Goal: Book appointment/travel/reservation

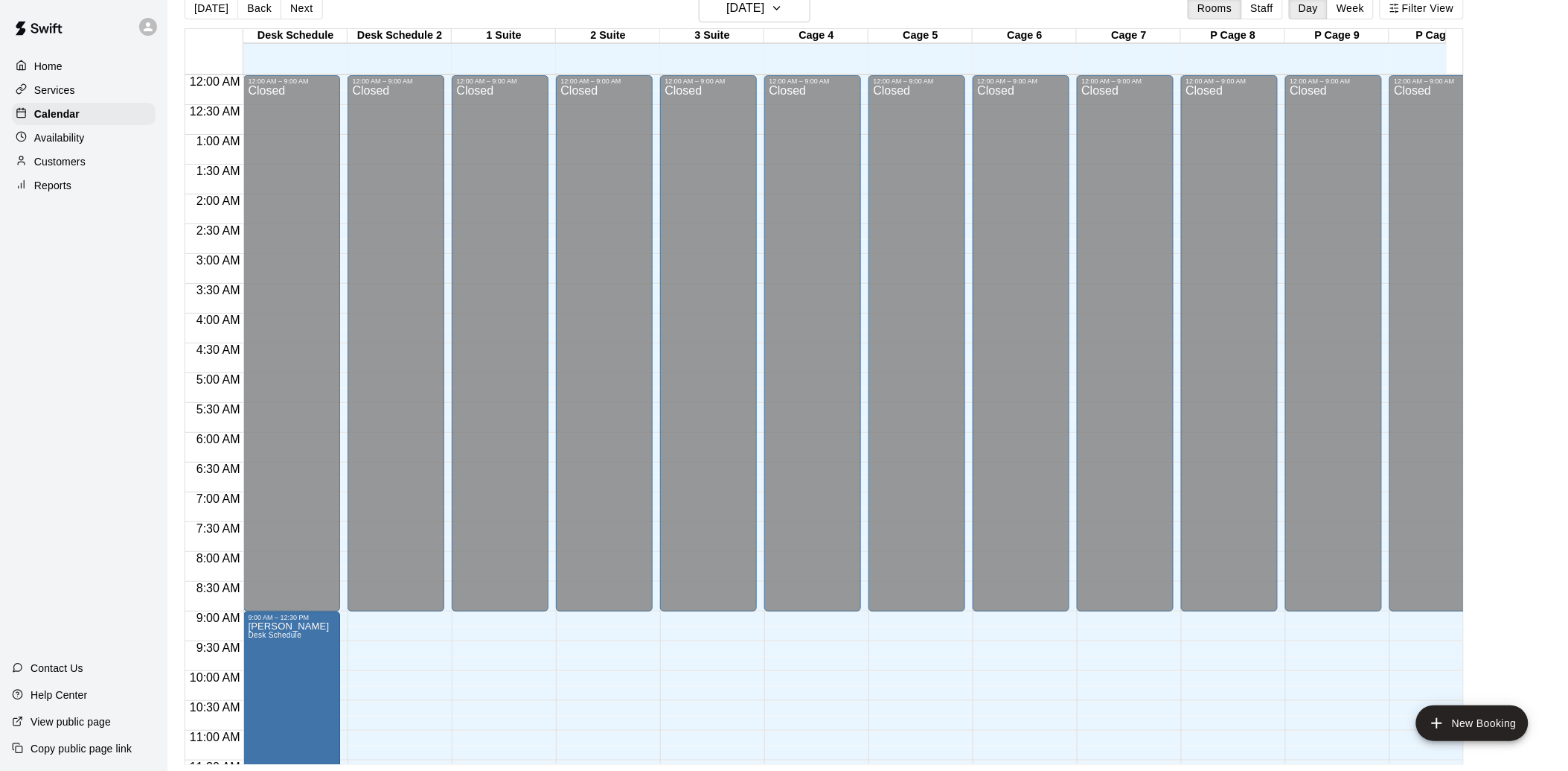
scroll to position [752, 0]
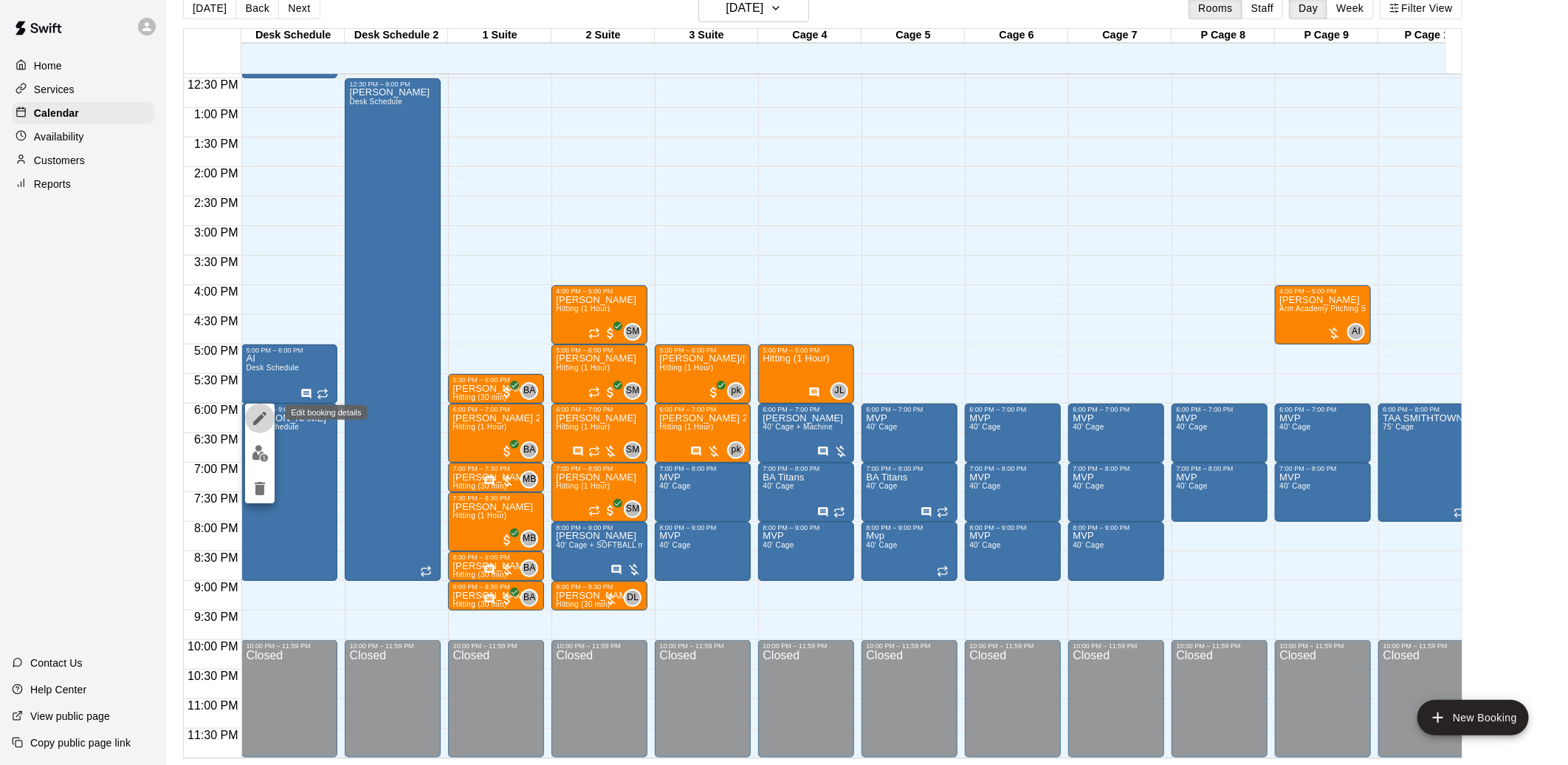
click at [267, 416] on icon "edit" at bounding box center [259, 417] width 18 height 18
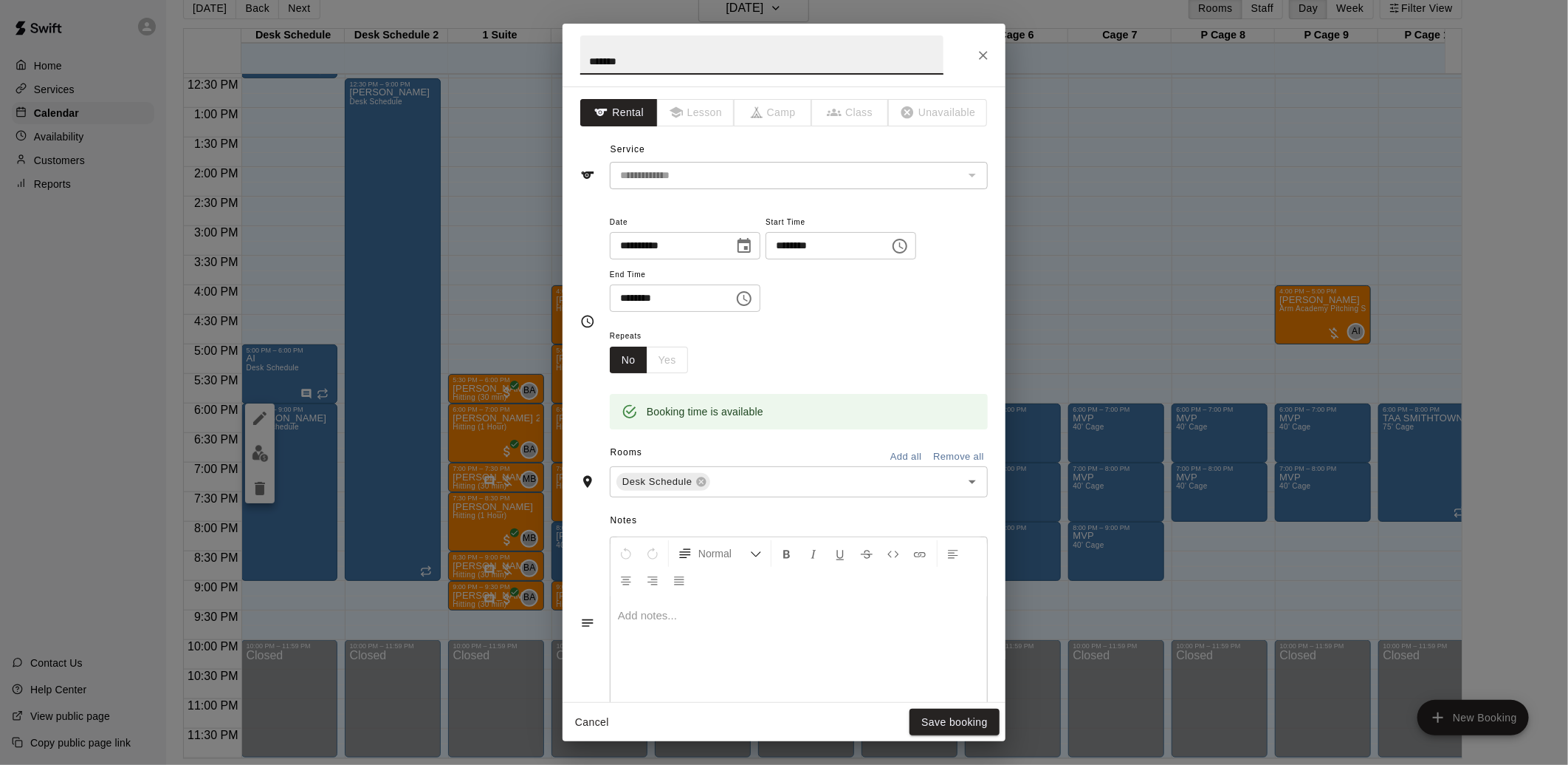
click at [627, 648] on div at bounding box center [799, 652] width 376 height 110
click at [925, 714] on button "Save booking" at bounding box center [954, 721] width 90 height 27
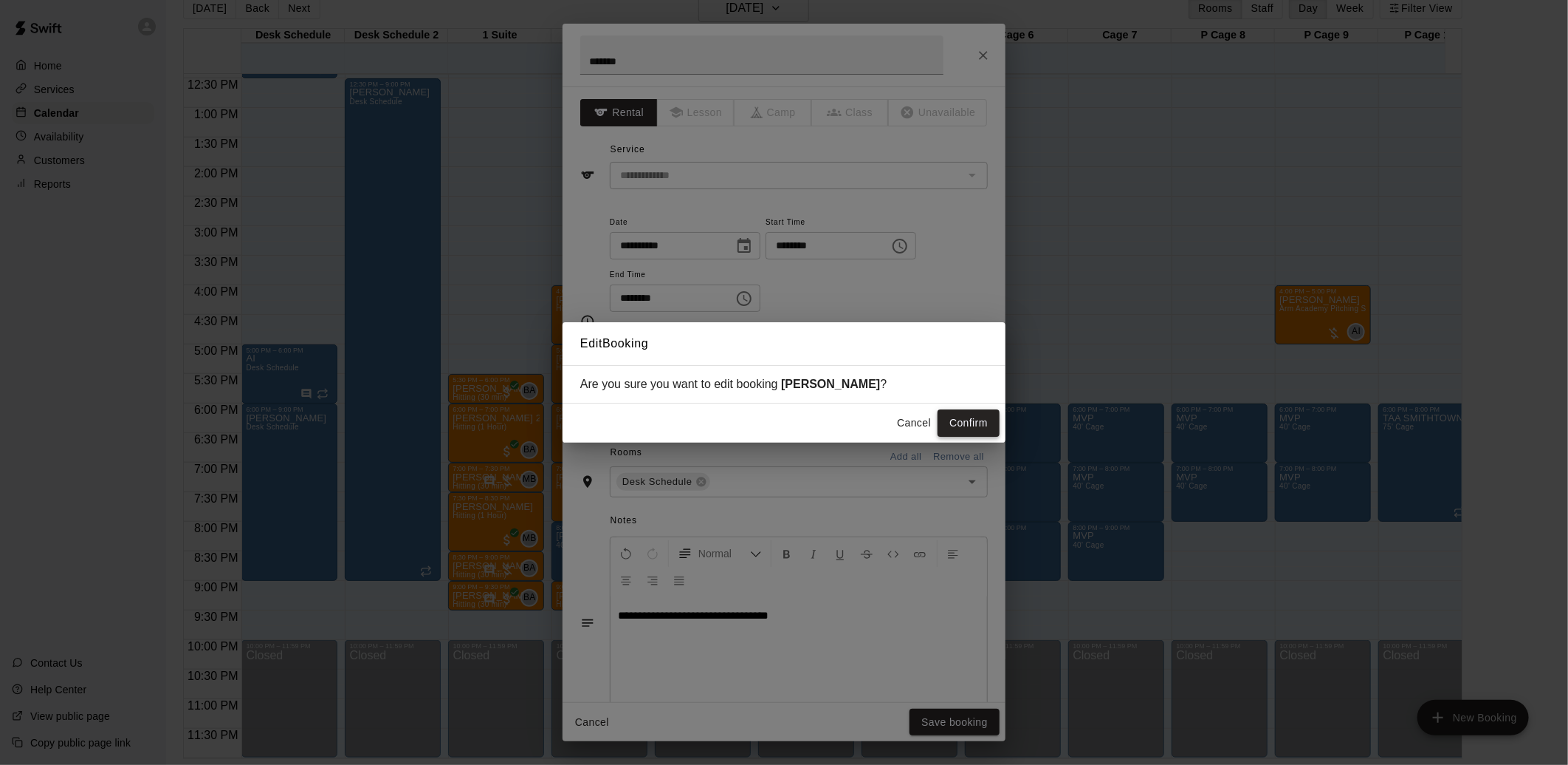
click at [964, 423] on button "Confirm" at bounding box center [968, 422] width 62 height 27
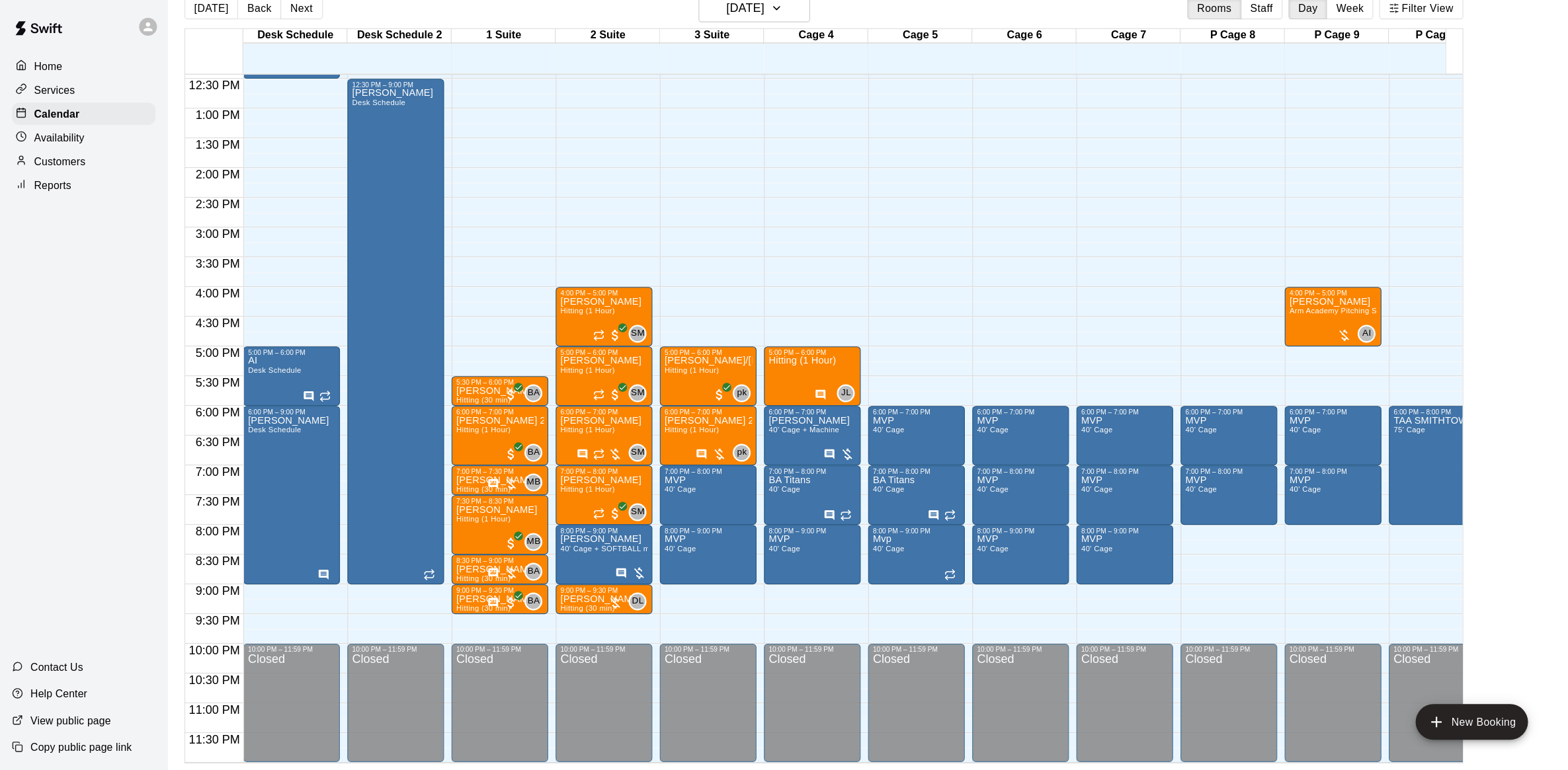
scroll to position [585, 0]
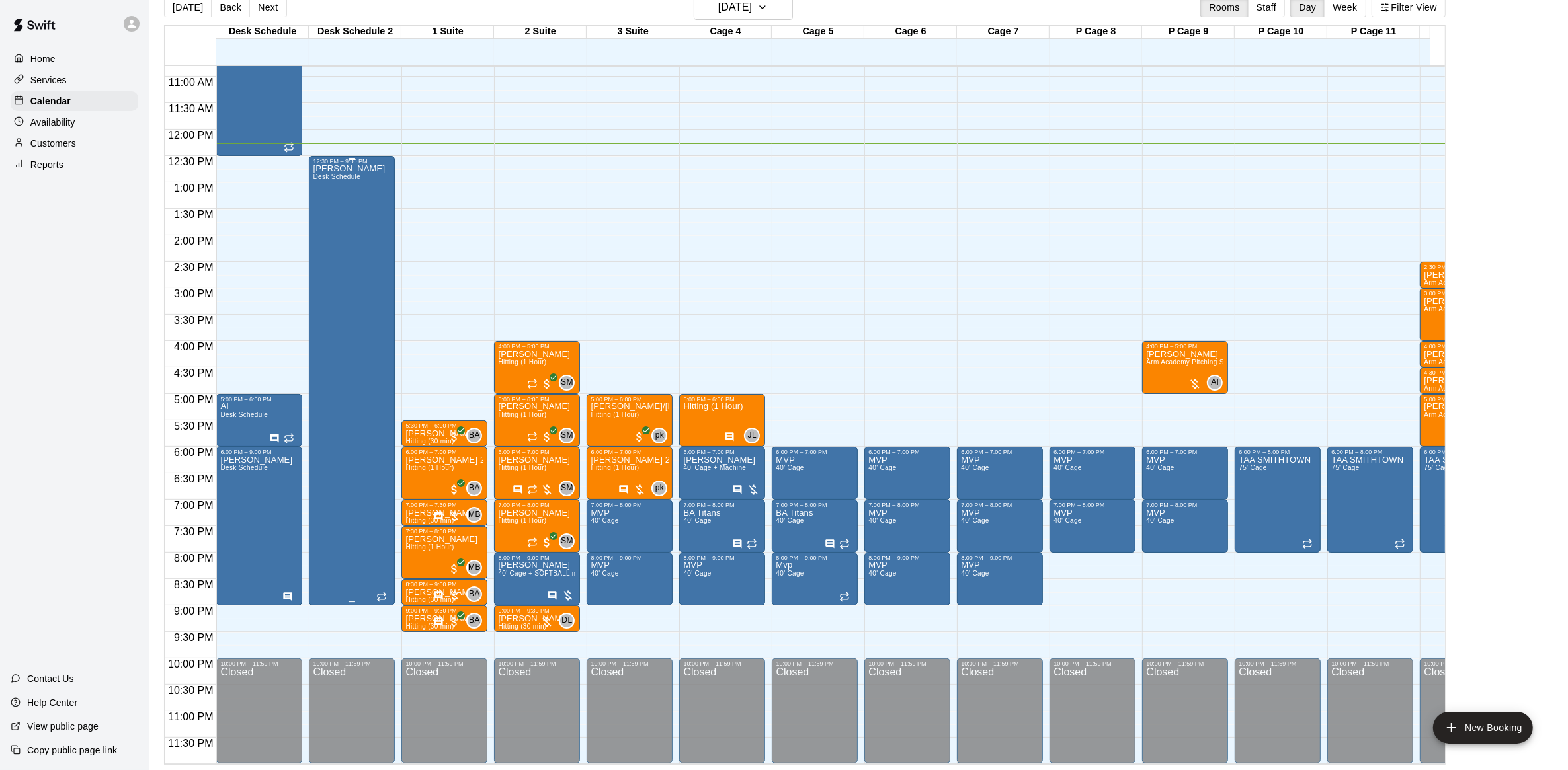
click at [325, 268] on div "[PERSON_NAME] Desk Schedule" at bounding box center [349, 549] width 72 height 770
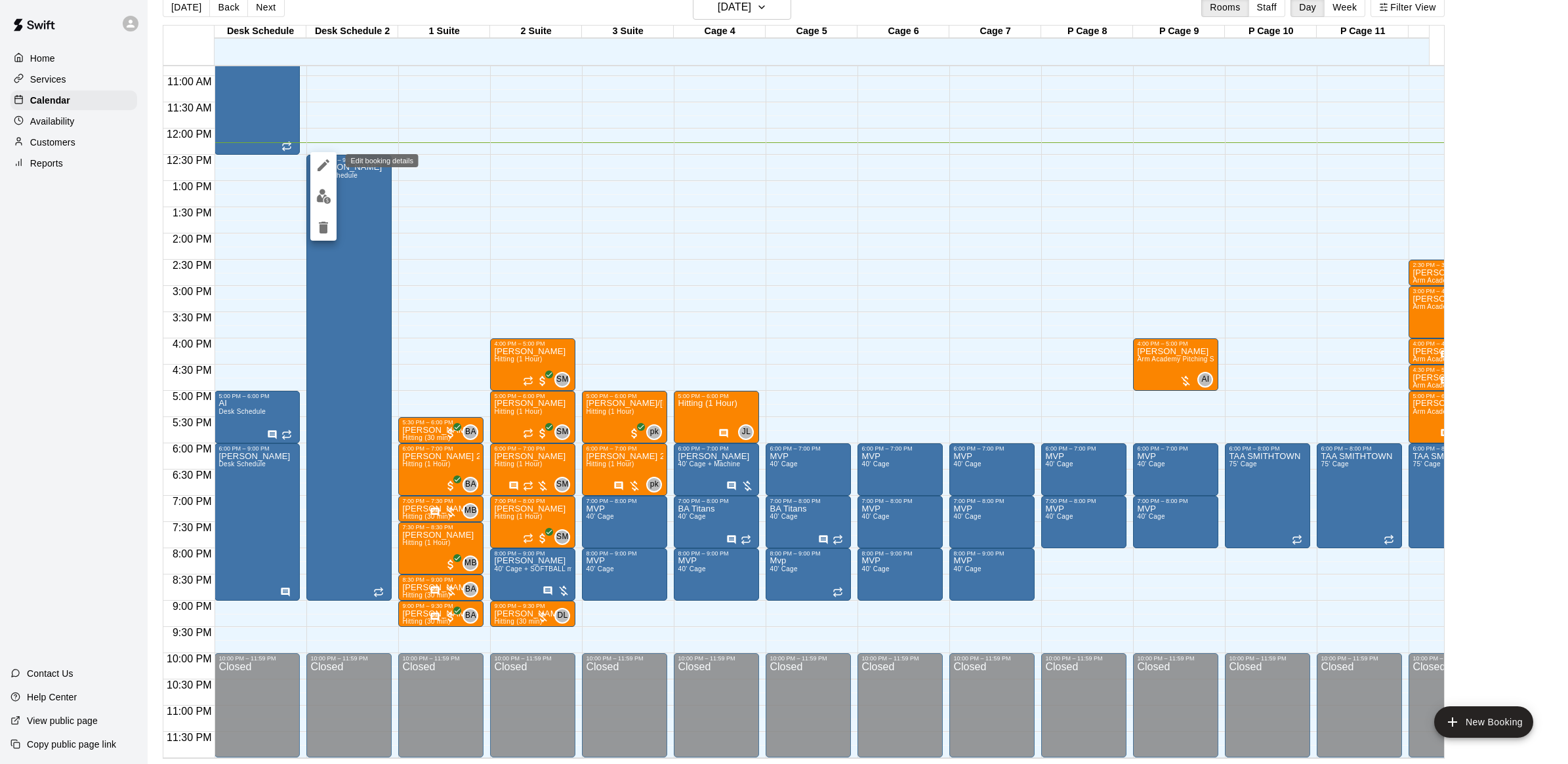
click at [326, 170] on icon "edit" at bounding box center [323, 165] width 16 height 16
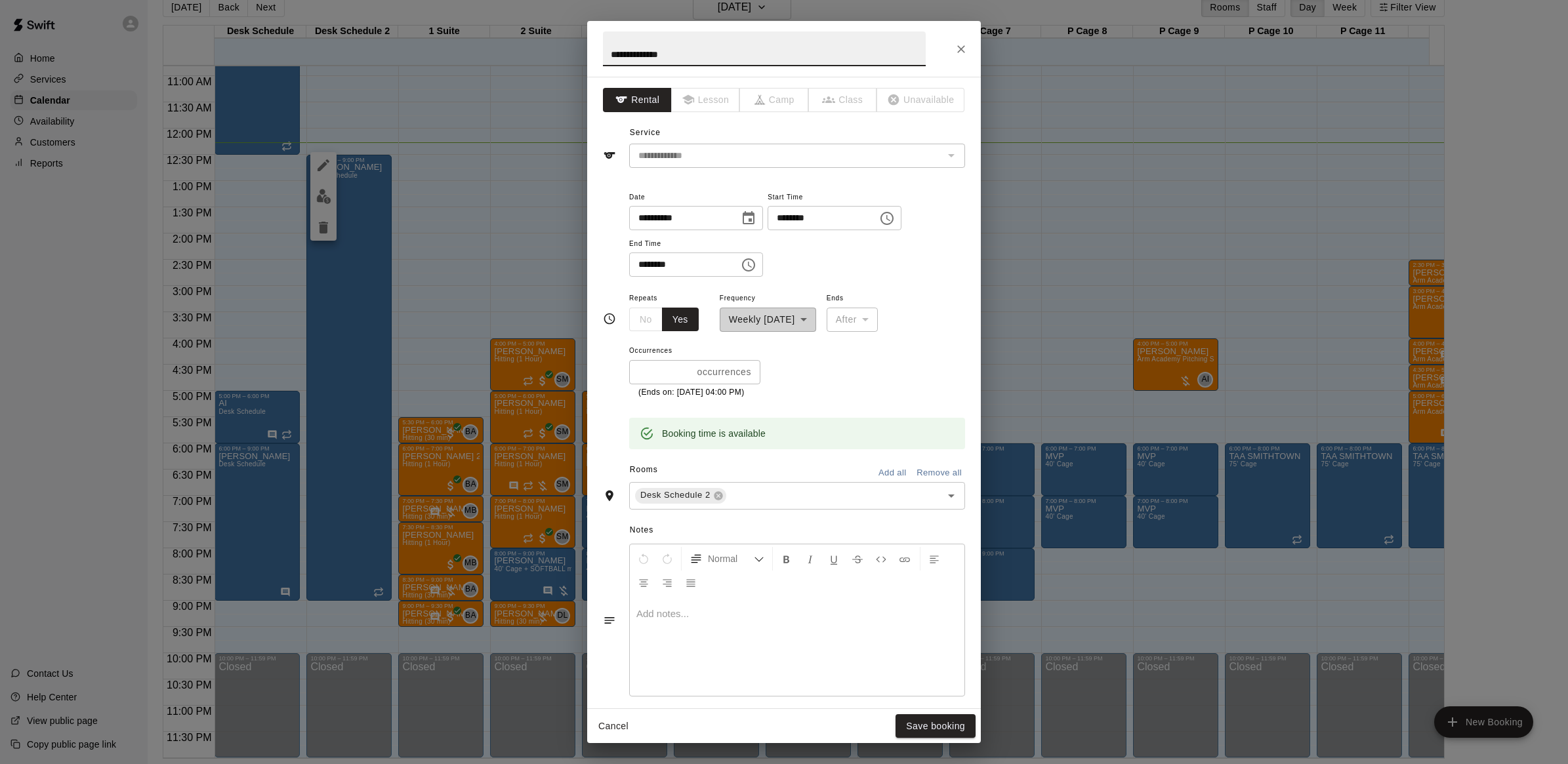
click at [805, 215] on input "********" at bounding box center [818, 217] width 101 height 24
type input "********"
click at [833, 217] on input "********" at bounding box center [818, 217] width 101 height 24
type input "********"
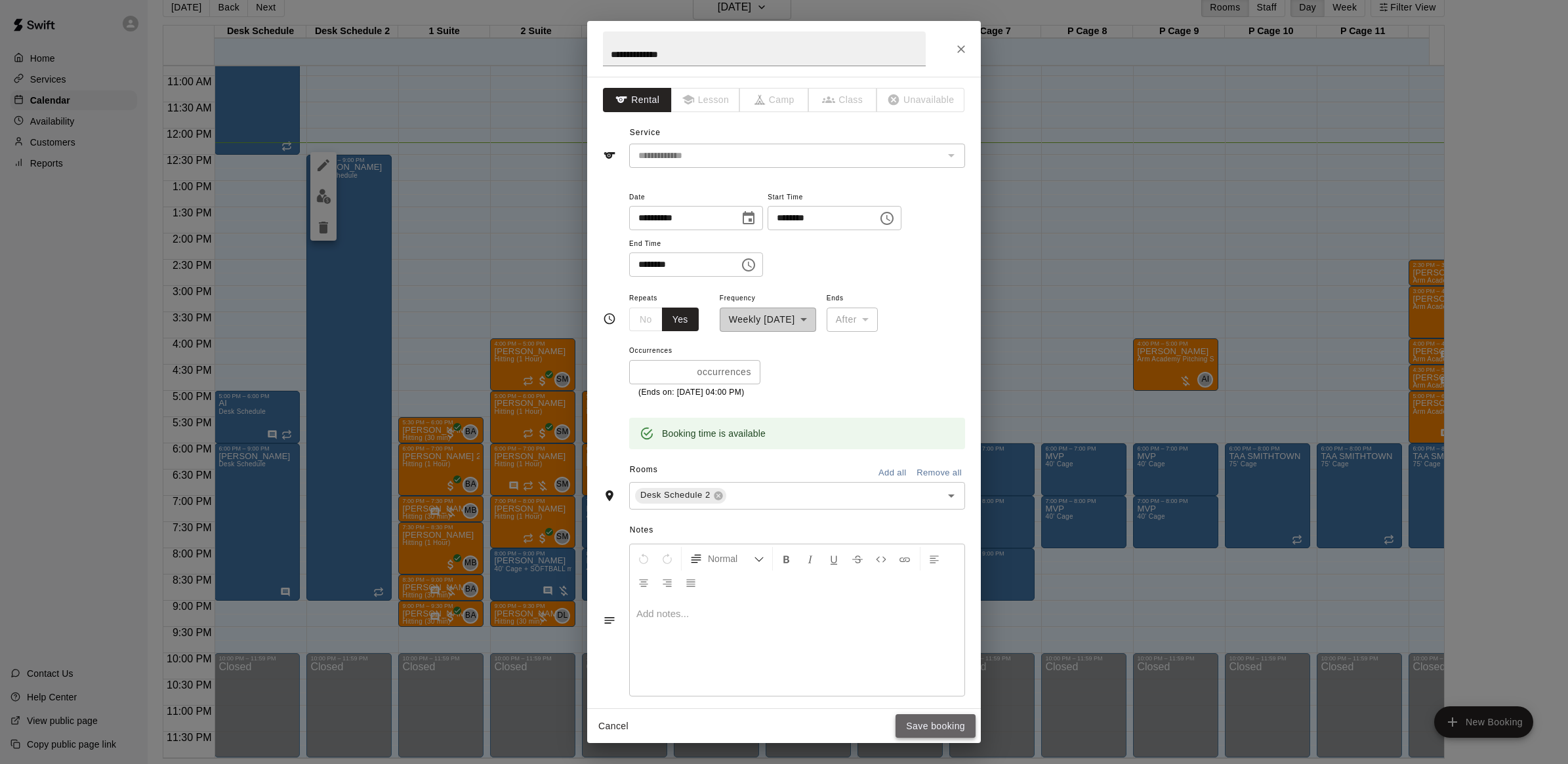
click at [947, 678] on button "Save booking" at bounding box center [935, 726] width 80 height 24
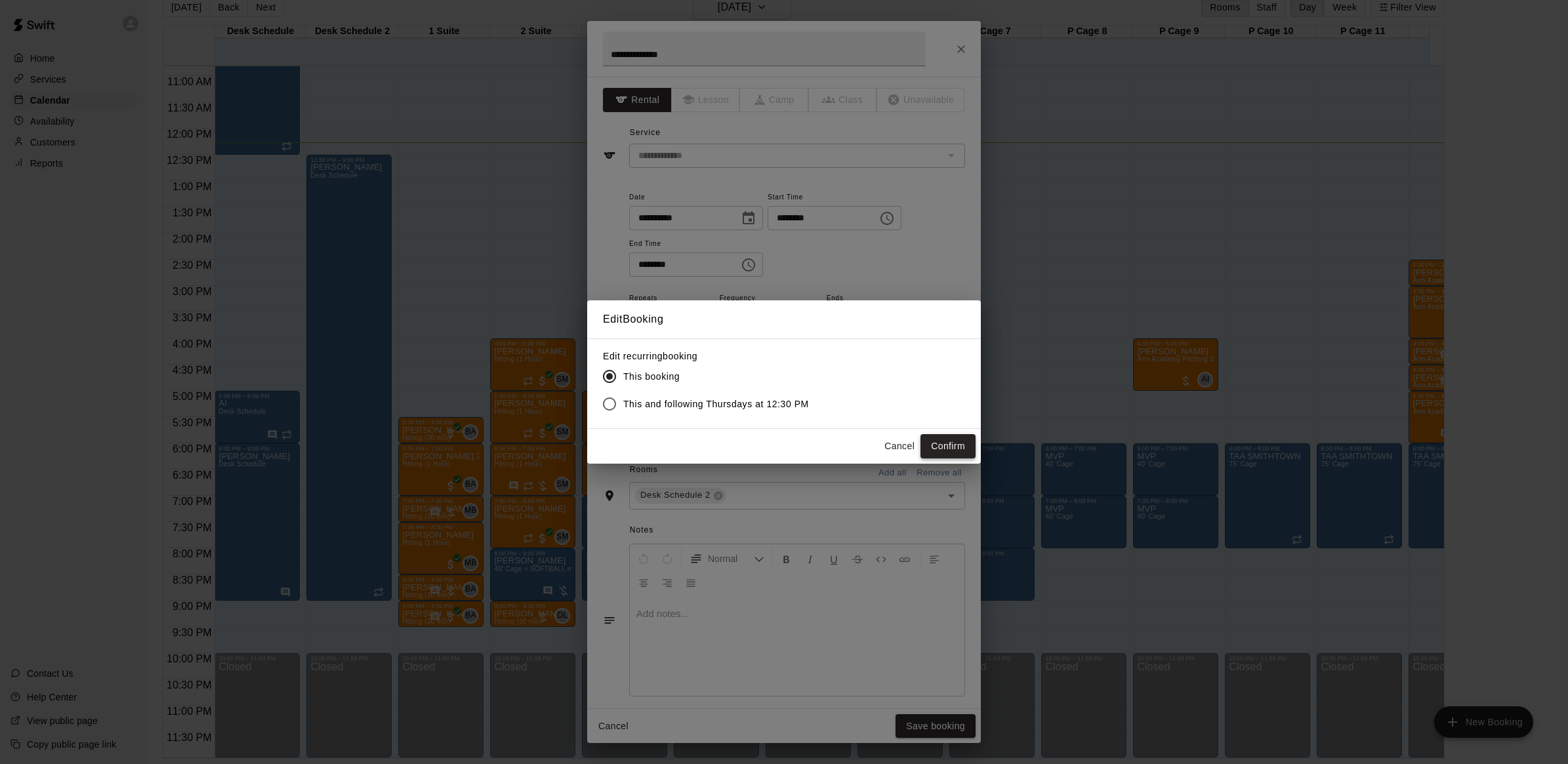
click at [928, 450] on button "Confirm" at bounding box center [948, 445] width 55 height 24
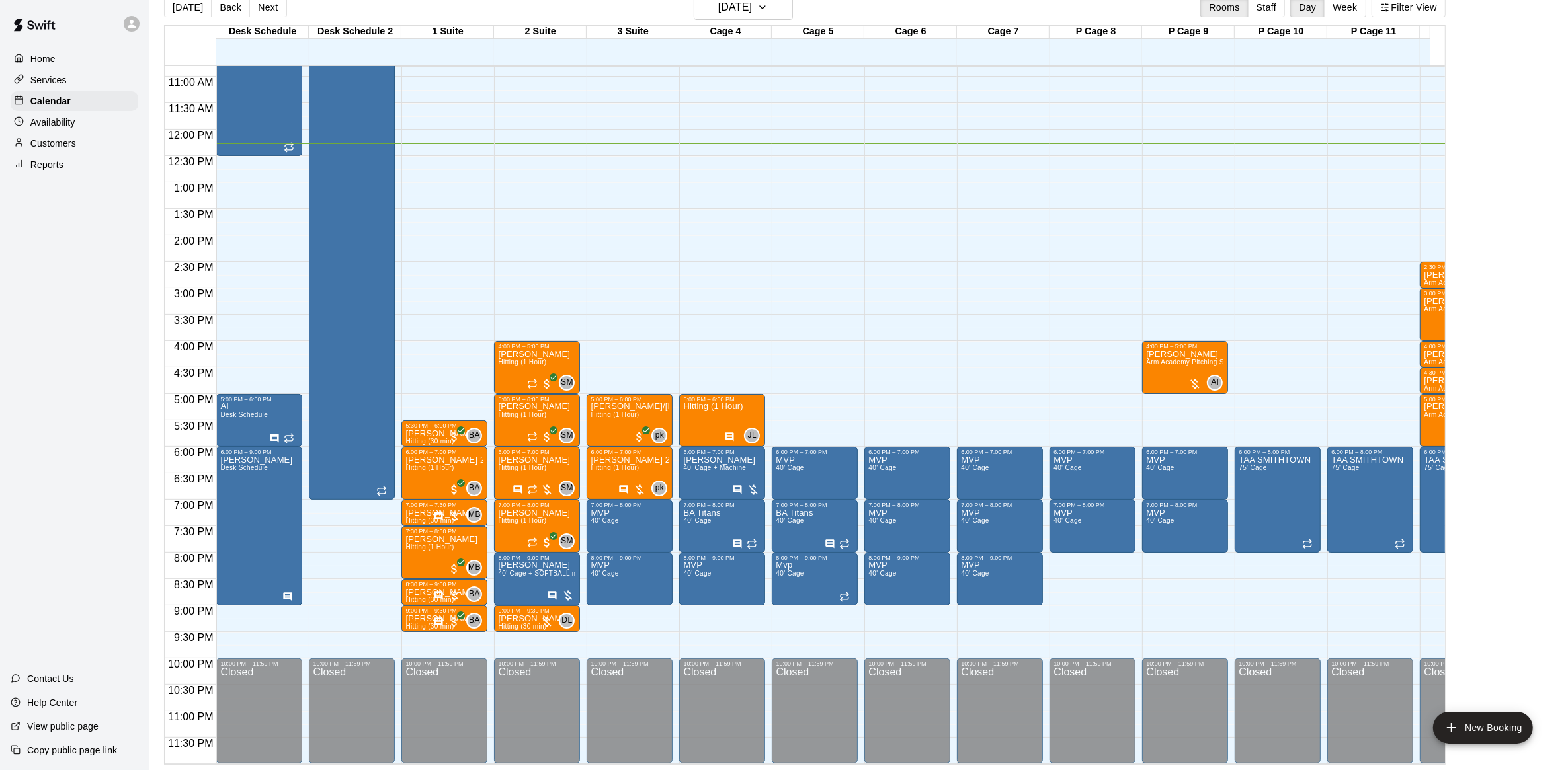
click at [253, 14] on button "Next" at bounding box center [267, 7] width 37 height 20
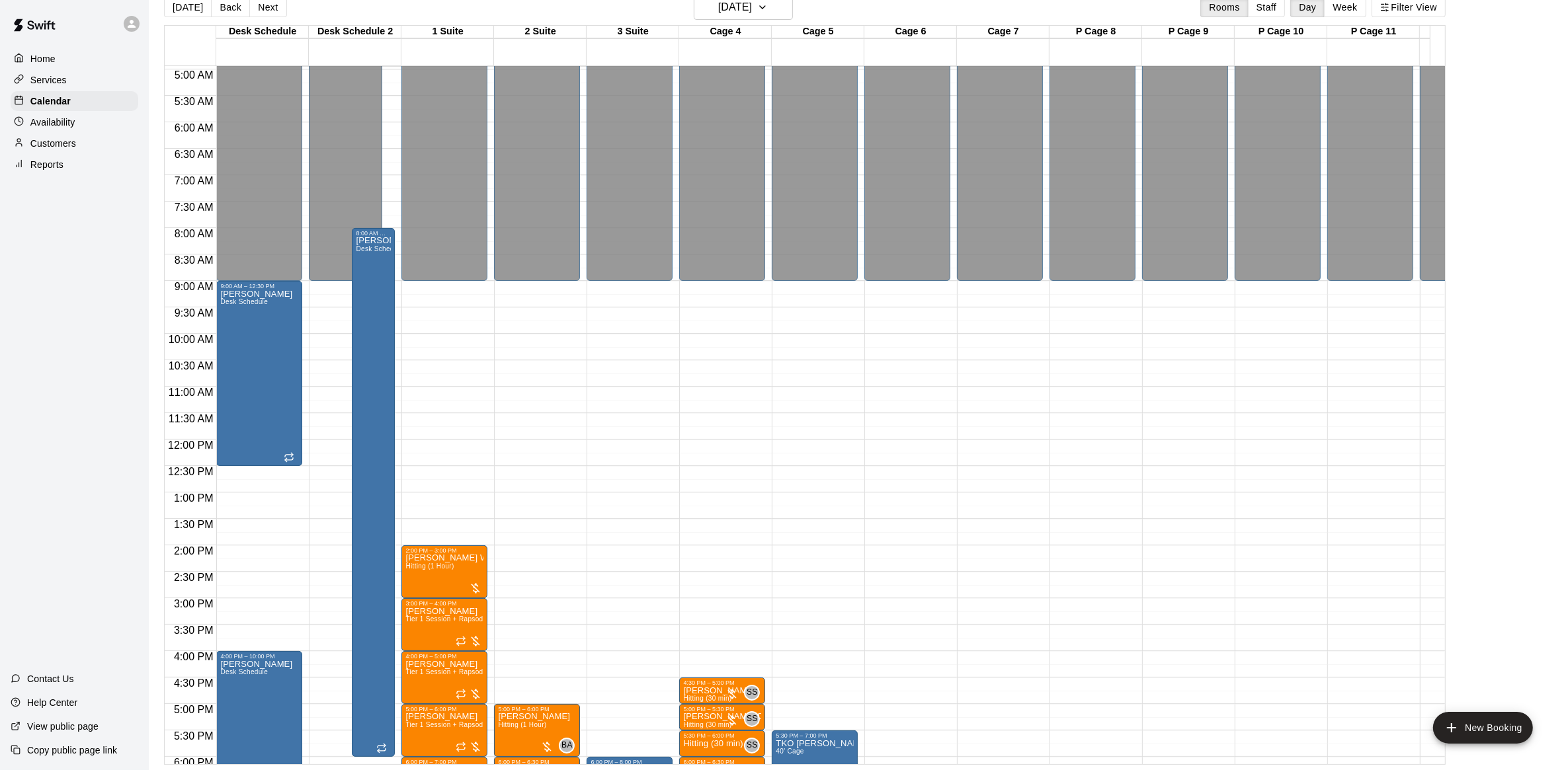
scroll to position [255, 0]
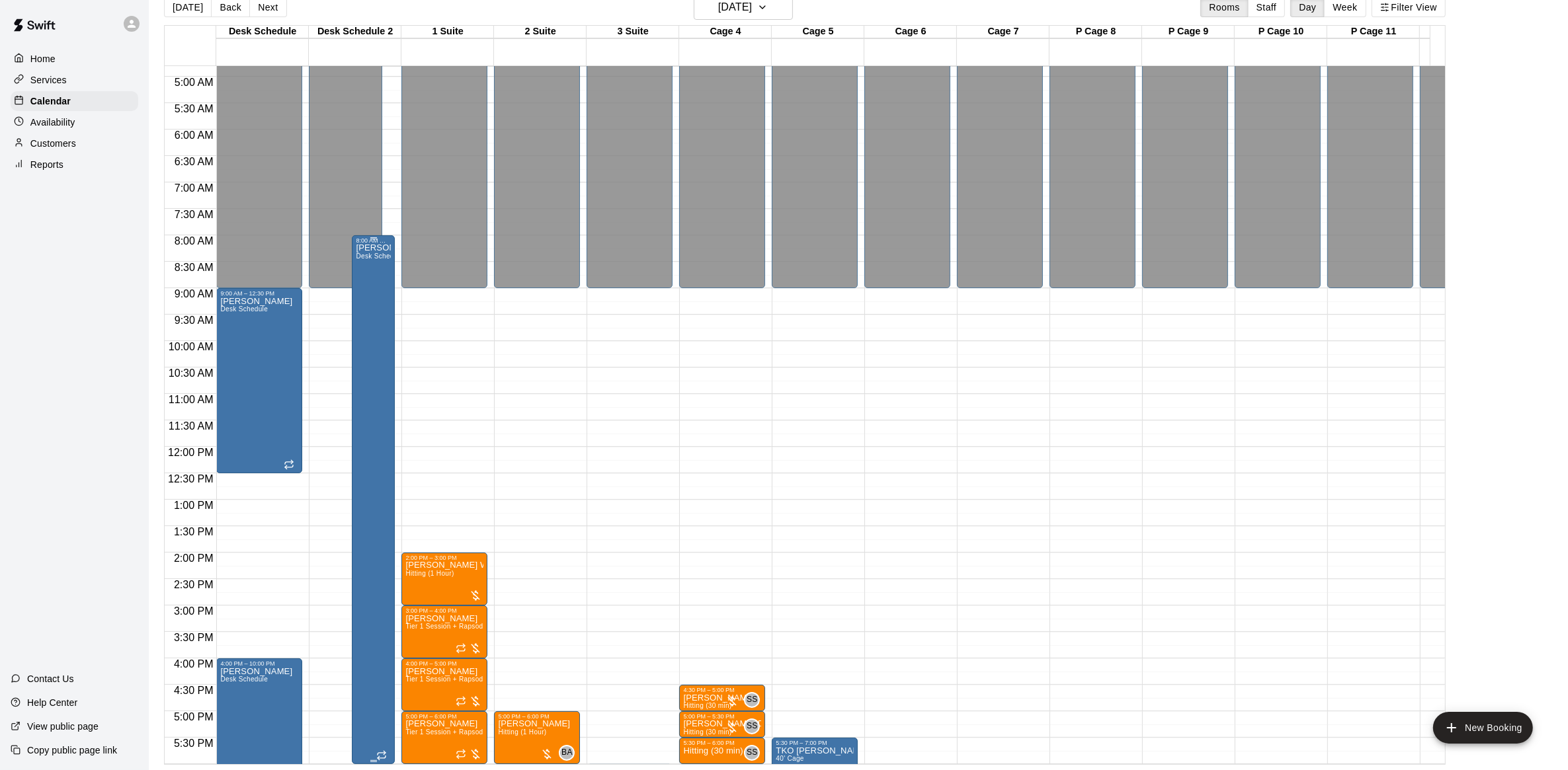
click at [378, 303] on div "[PERSON_NAME] Desk Schedule" at bounding box center [374, 629] width 35 height 770
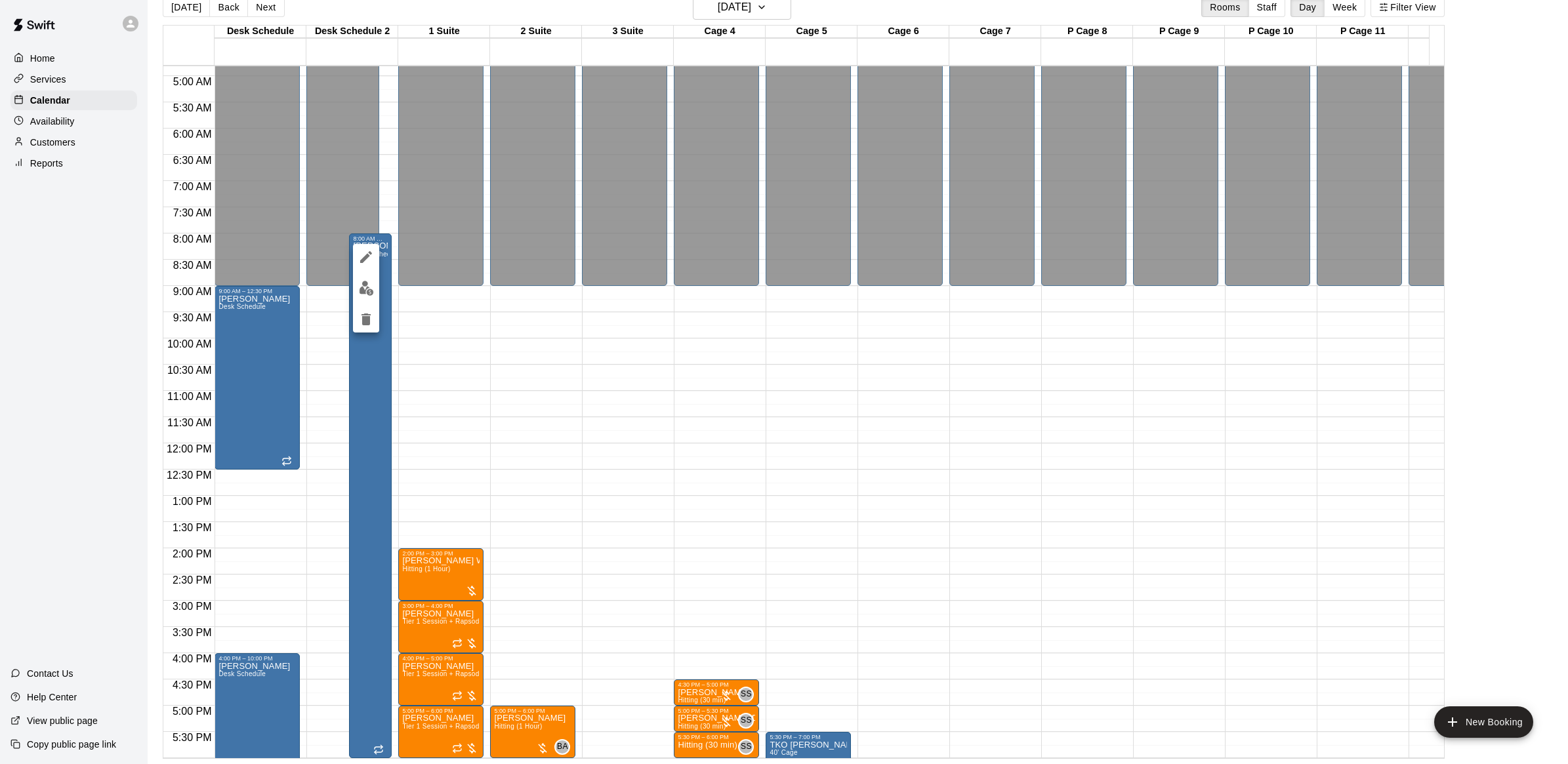
click at [458, 289] on div at bounding box center [784, 382] width 1568 height 764
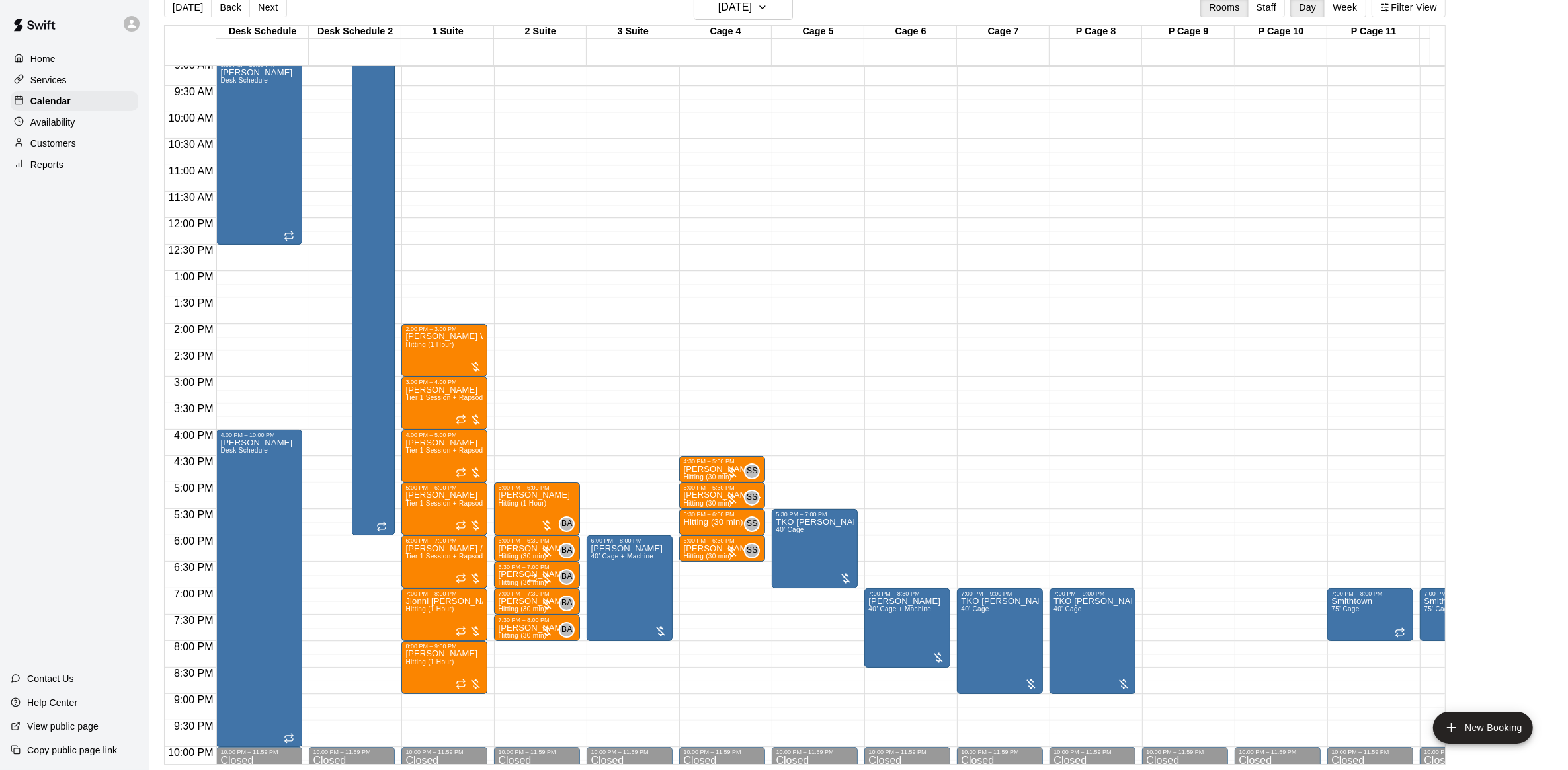
scroll to position [502, 0]
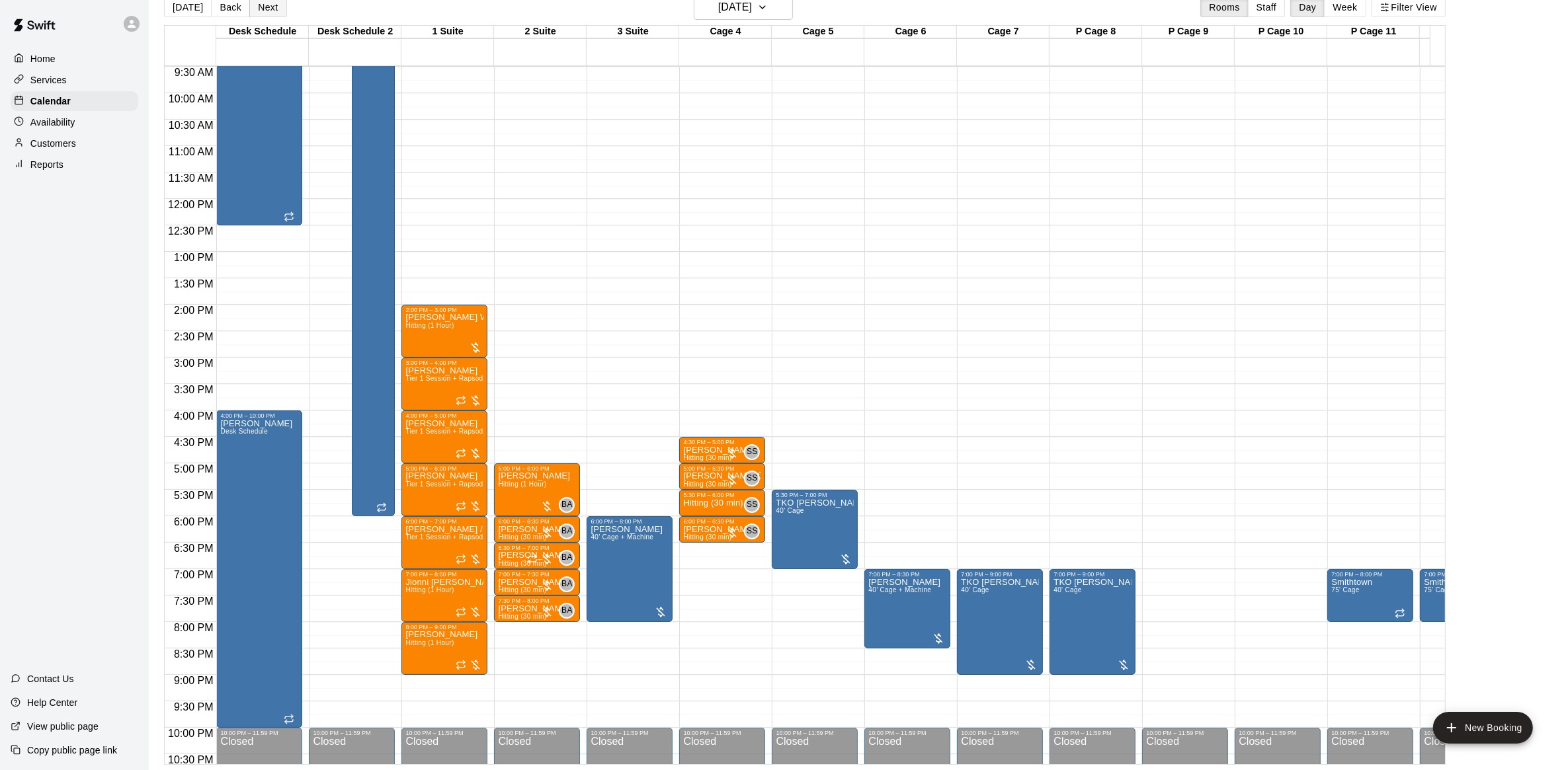
click at [272, 15] on button "Next" at bounding box center [267, 7] width 37 height 20
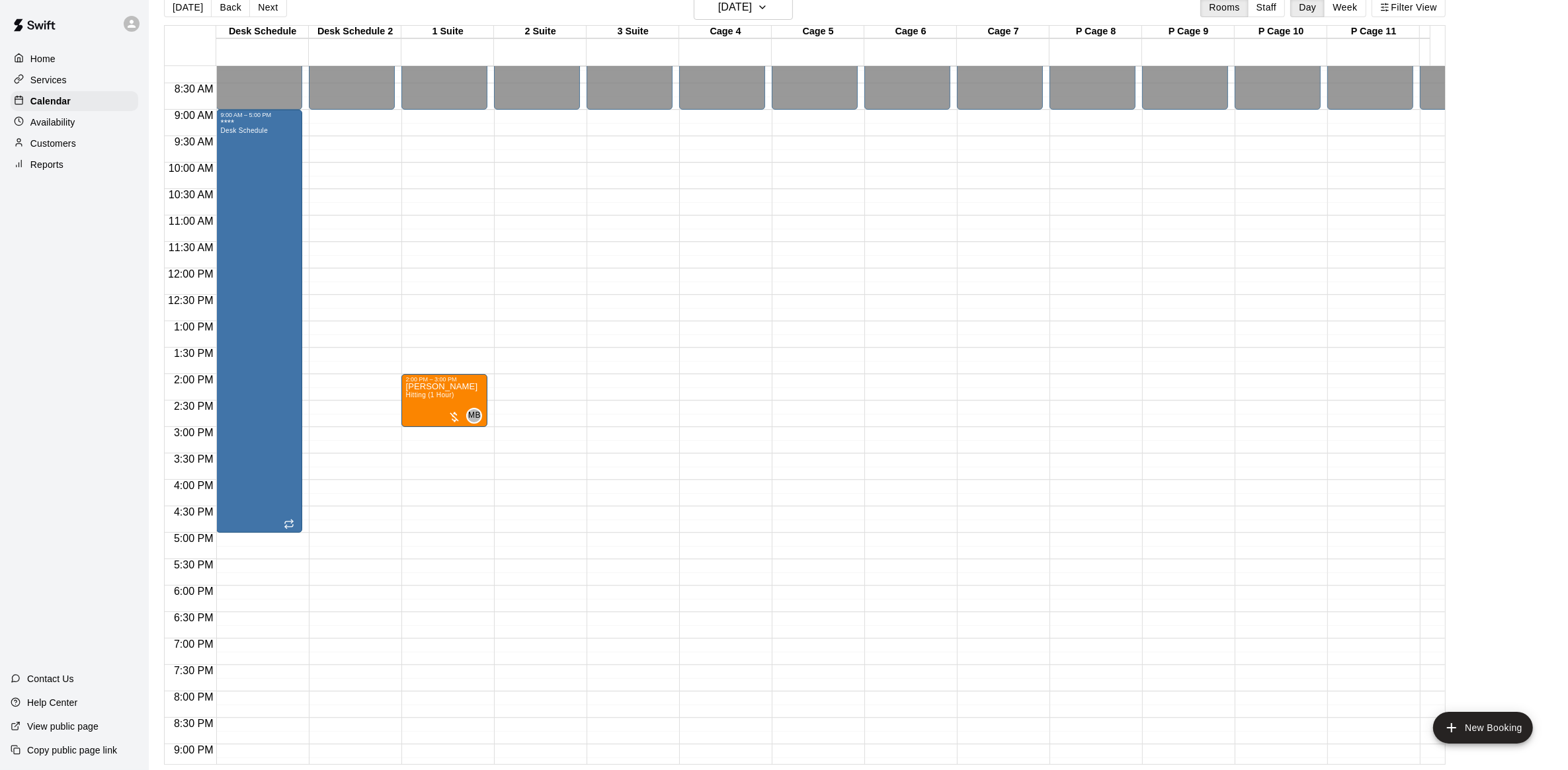
scroll to position [337, 0]
